Goal: Task Accomplishment & Management: Use online tool/utility

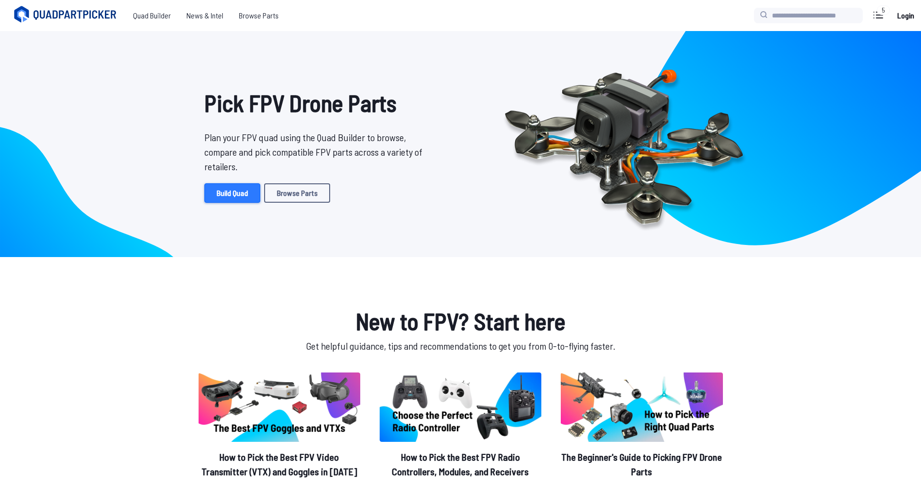
click at [224, 196] on link "Build Quad" at bounding box center [232, 193] width 56 height 19
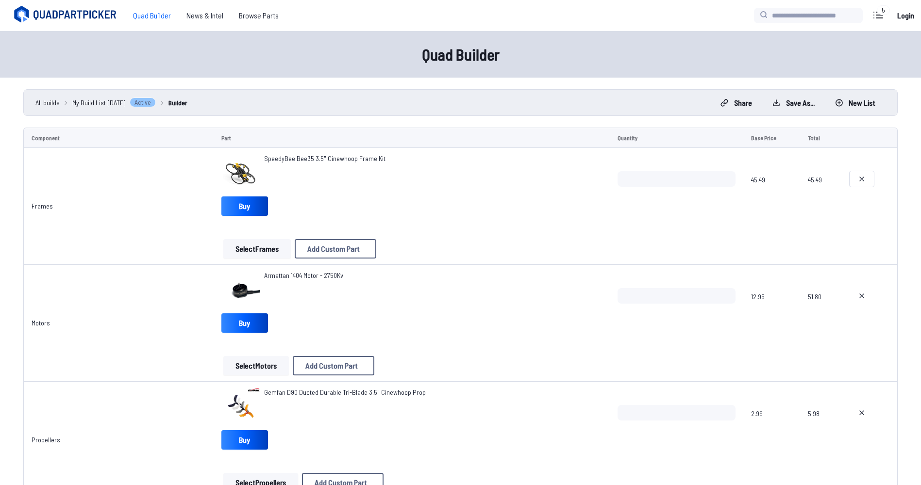
click at [858, 176] on icon at bounding box center [862, 179] width 8 height 8
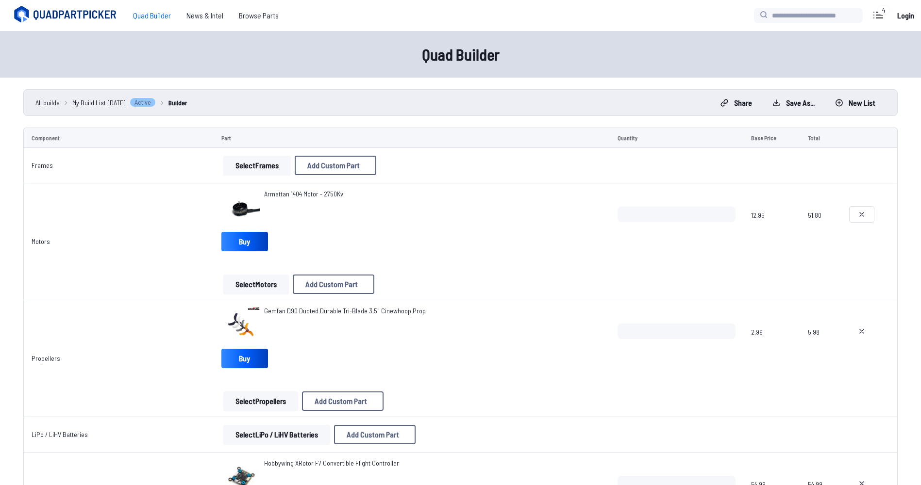
click at [855, 217] on button at bounding box center [862, 215] width 24 height 16
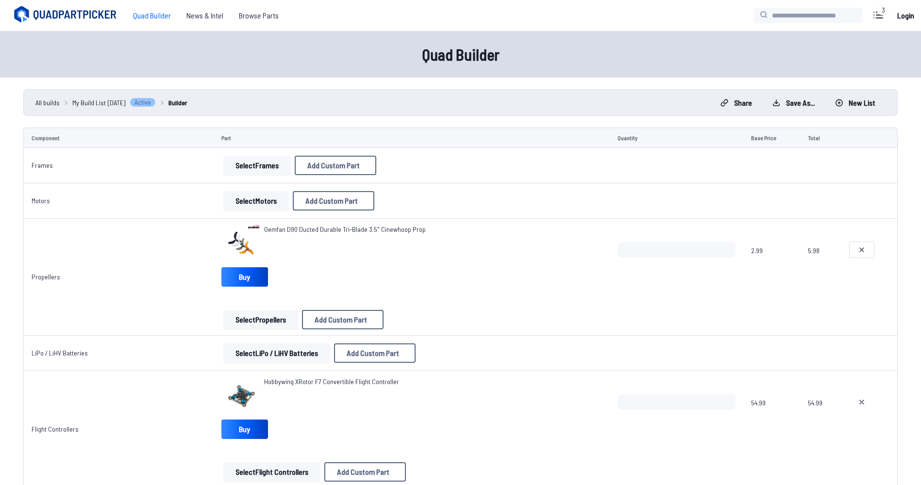
click at [858, 244] on button at bounding box center [862, 250] width 24 height 16
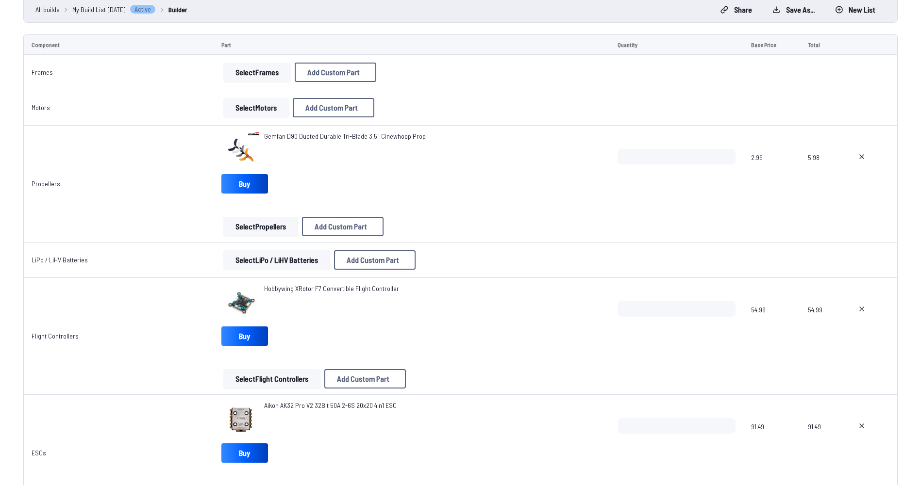
scroll to position [97, 0]
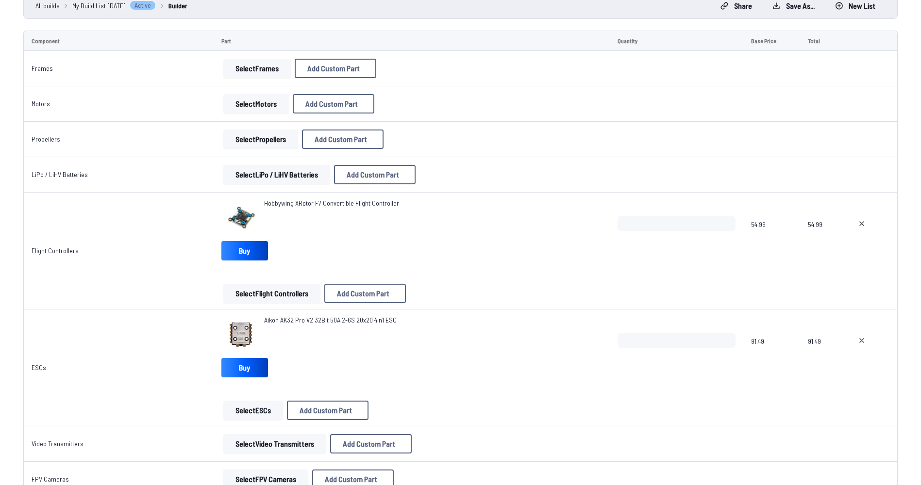
click at [863, 211] on td at bounding box center [870, 251] width 56 height 117
click at [863, 220] on icon at bounding box center [862, 224] width 8 height 8
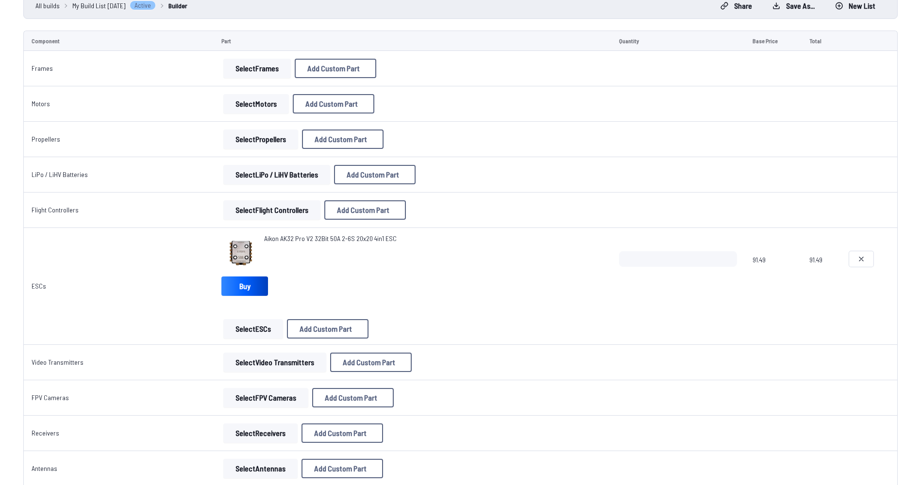
click at [854, 258] on button at bounding box center [861, 259] width 24 height 16
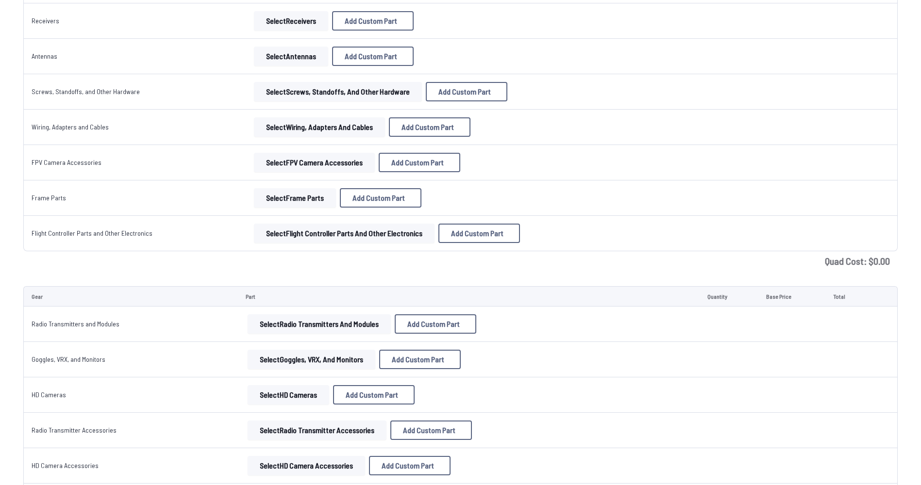
scroll to position [340, 0]
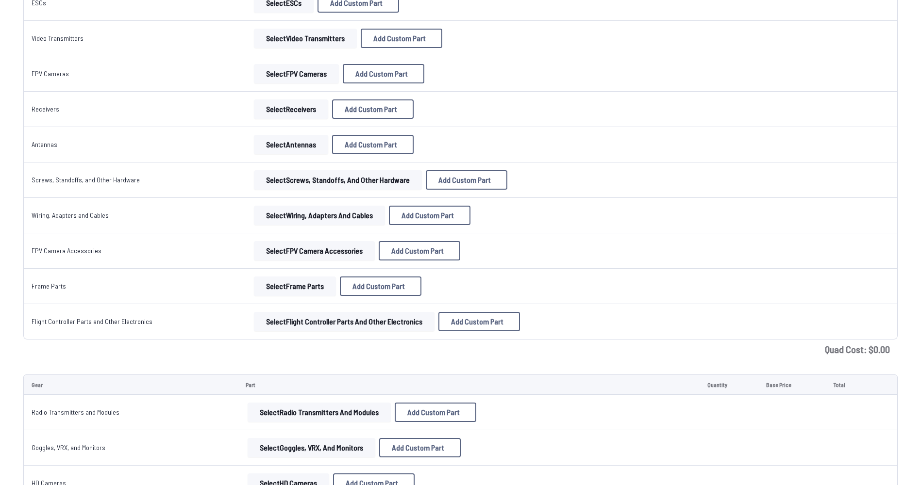
click at [318, 326] on button "Select Flight Controller Parts and Other Electronics" at bounding box center [344, 321] width 181 height 19
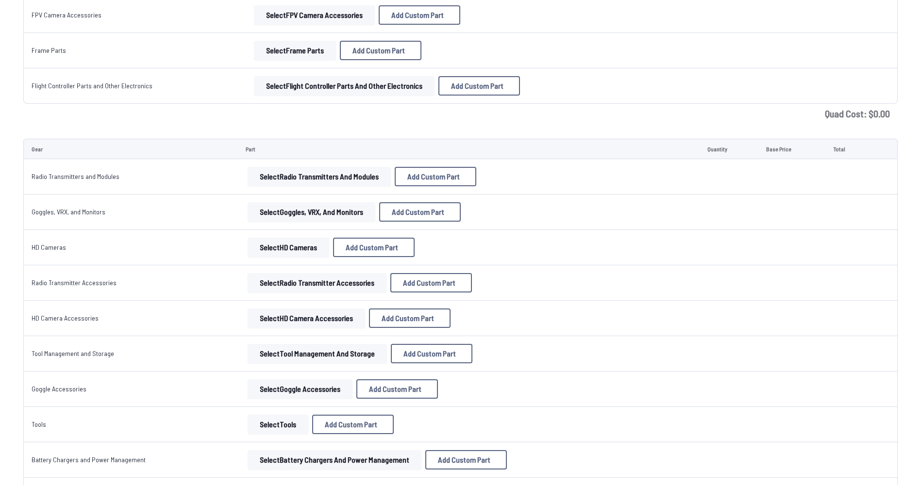
scroll to position [572, 0]
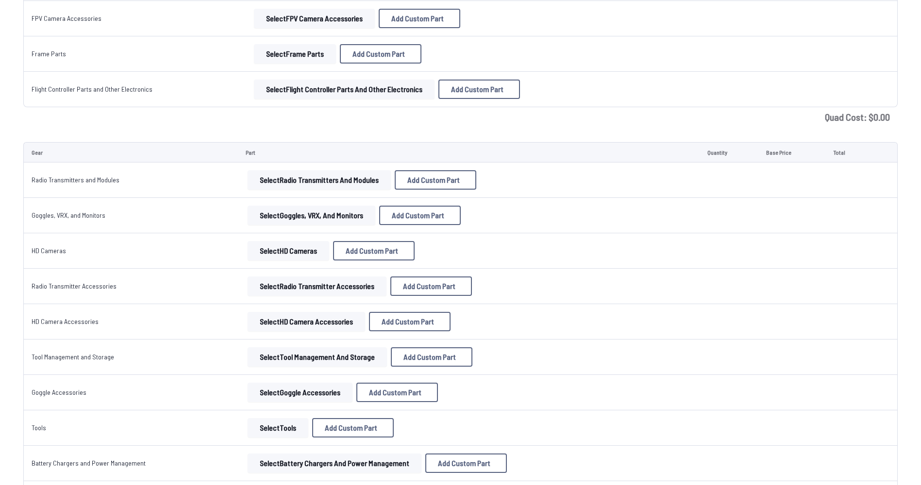
click at [270, 182] on button "Select Radio Transmitters and Modules" at bounding box center [319, 179] width 143 height 19
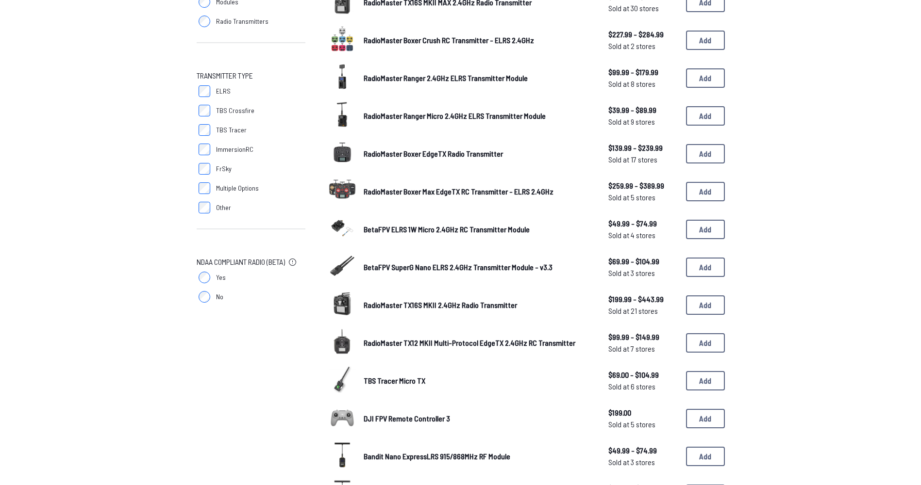
scroll to position [194, 0]
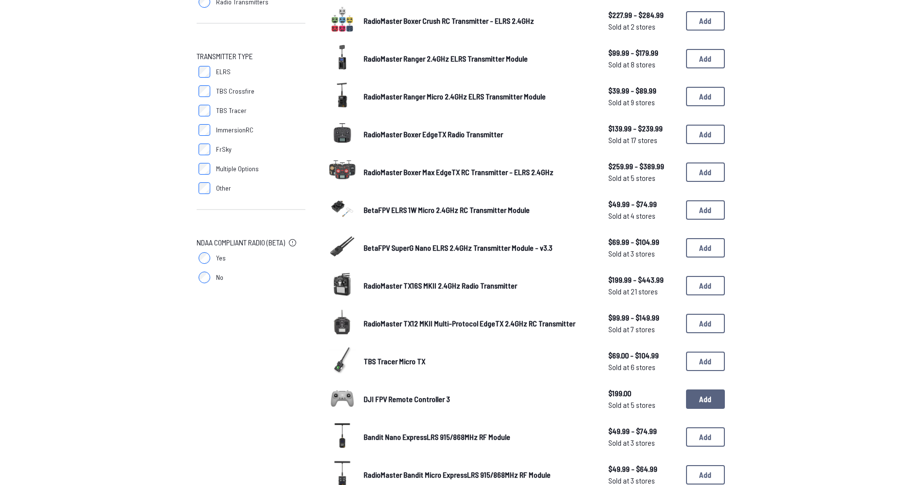
click at [702, 401] on button "Add" at bounding box center [705, 399] width 39 height 19
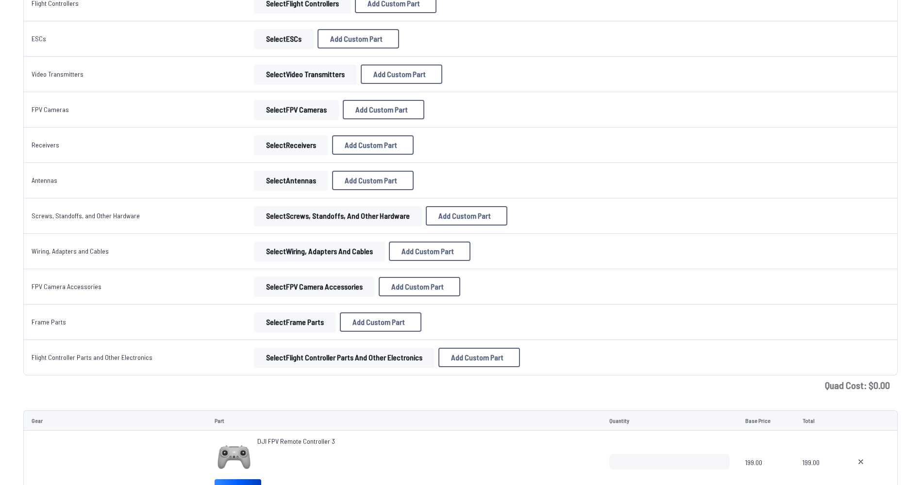
scroll to position [340, 0]
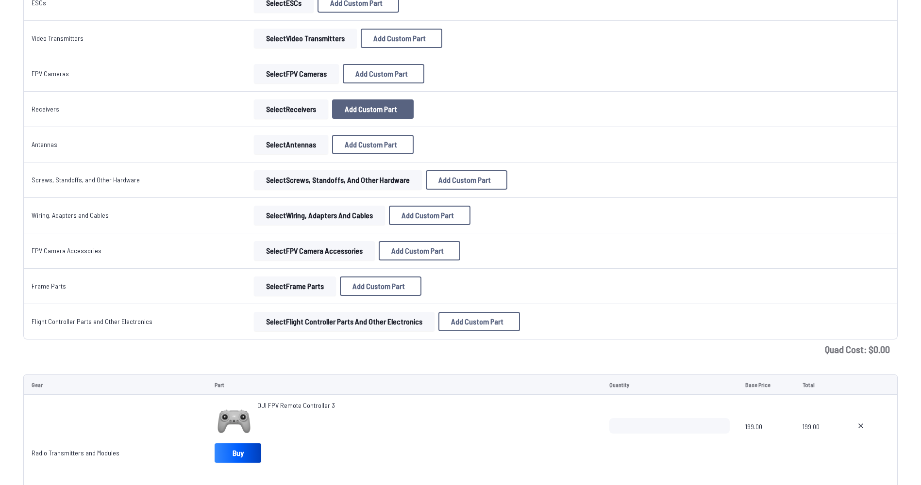
click at [348, 110] on span "Add Custom Part" at bounding box center [371, 109] width 52 height 8
select select "**********"
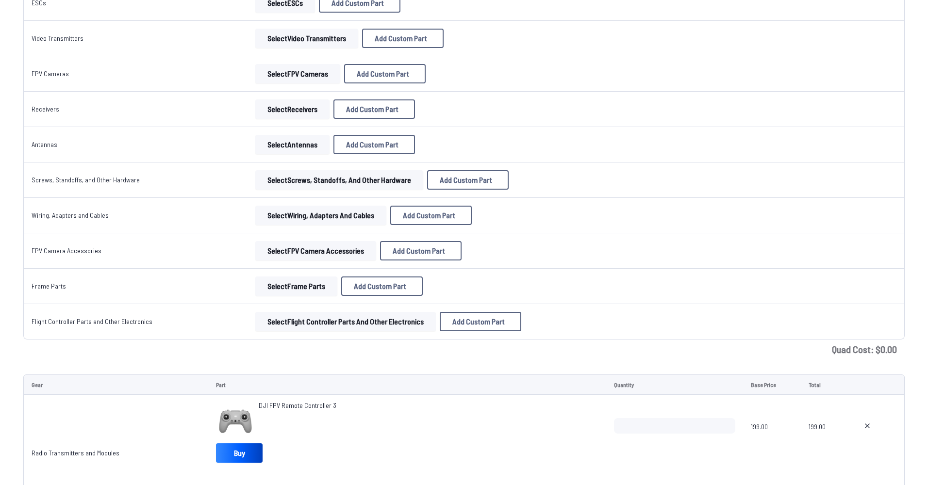
click at [560, 108] on icon at bounding box center [555, 112] width 9 height 9
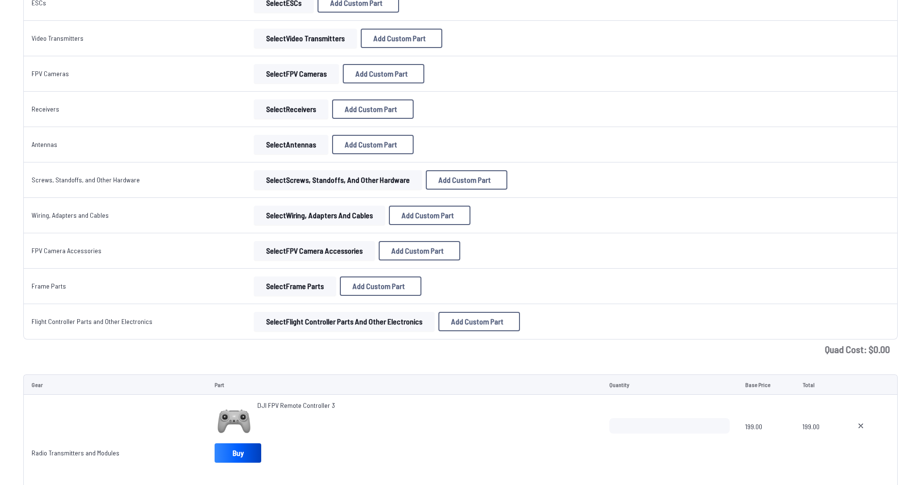
click at [260, 104] on button "Select Receivers" at bounding box center [291, 109] width 74 height 19
